Goal: Task Accomplishment & Management: Use online tool/utility

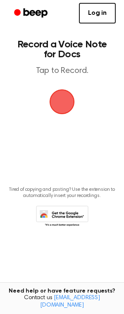
click at [66, 109] on span "button" at bounding box center [62, 102] width 31 height 31
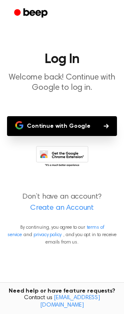
click at [73, 130] on button "Continue with Google" at bounding box center [62, 126] width 110 height 20
